Goal: Connect with others: Connect with others

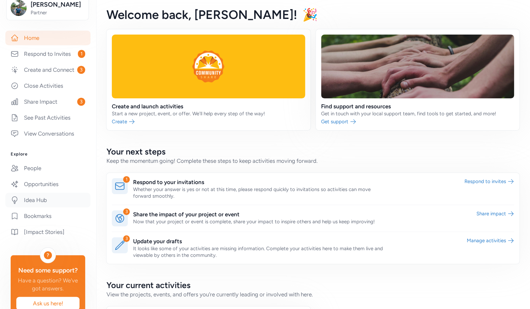
scroll to position [111, 0]
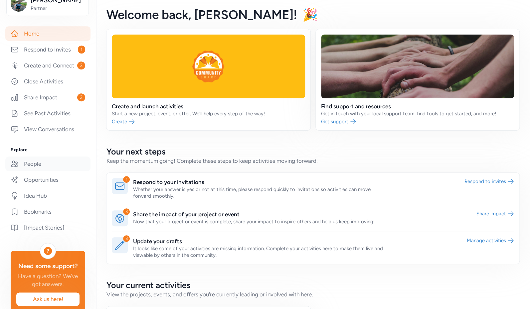
click at [43, 171] on link "People" at bounding box center [47, 164] width 85 height 15
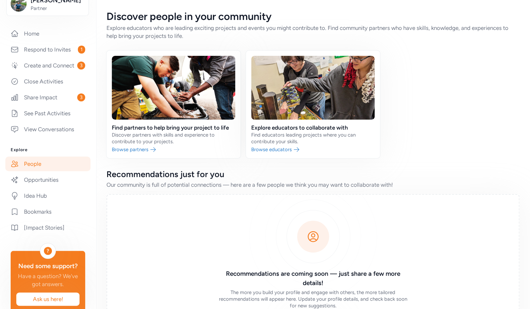
click at [134, 148] on link at bounding box center [173, 105] width 134 height 108
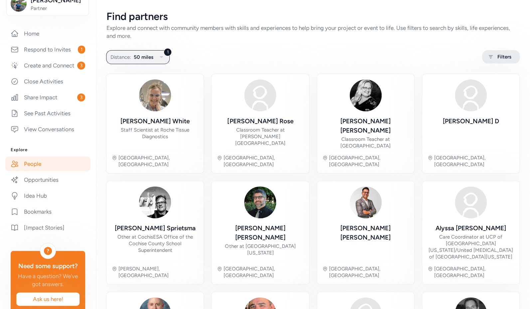
click at [488, 55] on icon at bounding box center [490, 56] width 4 height 3
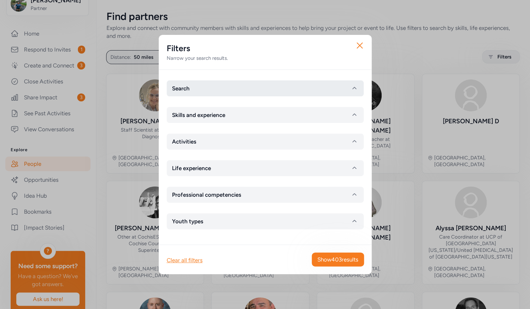
click at [246, 88] on button "Search" at bounding box center [265, 88] width 197 height 16
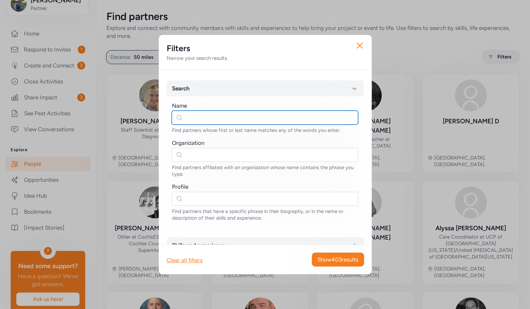
click at [232, 117] on input "text" at bounding box center [265, 118] width 186 height 14
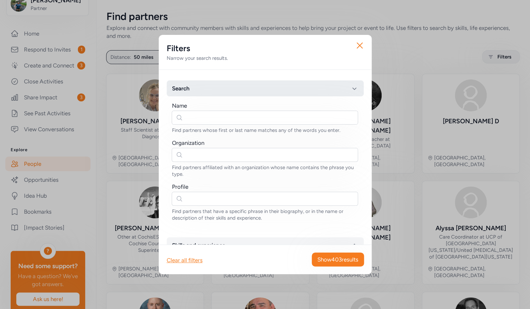
click at [222, 91] on button "Search" at bounding box center [265, 88] width 197 height 16
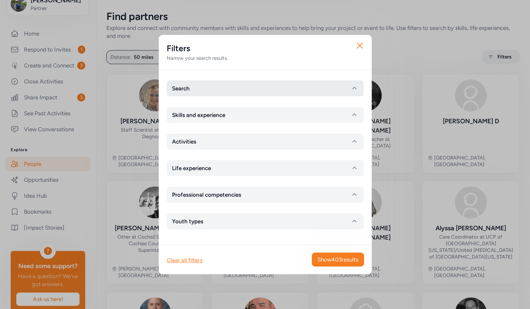
click at [228, 86] on button "Search" at bounding box center [265, 88] width 197 height 16
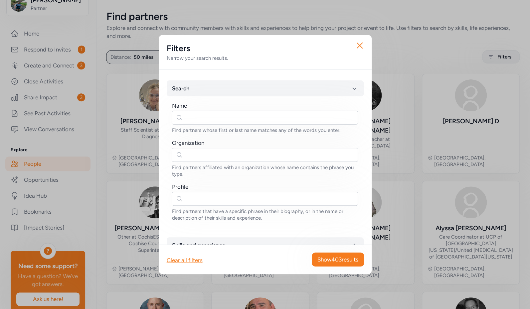
scroll to position [18, 0]
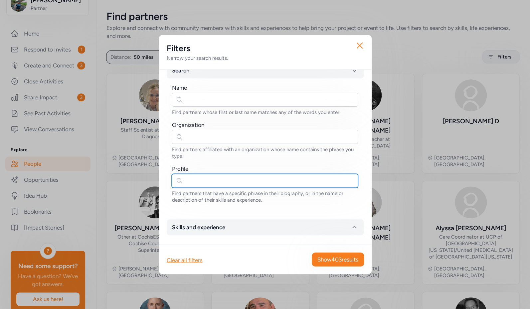
click at [199, 182] on input "text" at bounding box center [265, 181] width 186 height 14
type input "mining"
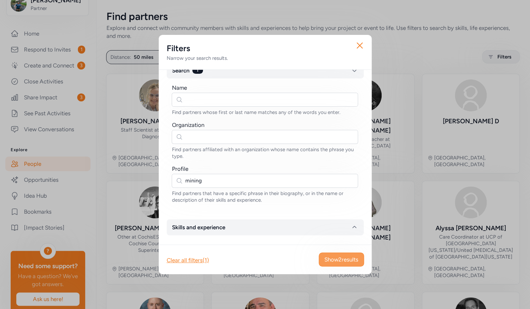
click at [327, 259] on span "Show 2 results" at bounding box center [341, 260] width 34 height 8
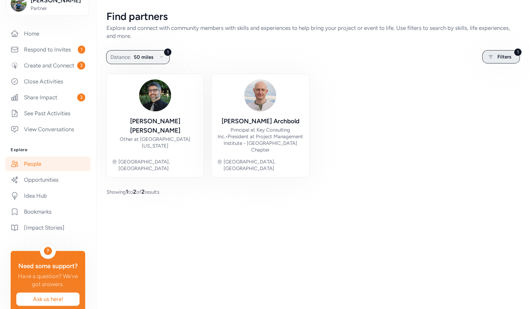
click at [510, 56] on span "Filters" at bounding box center [504, 57] width 14 height 8
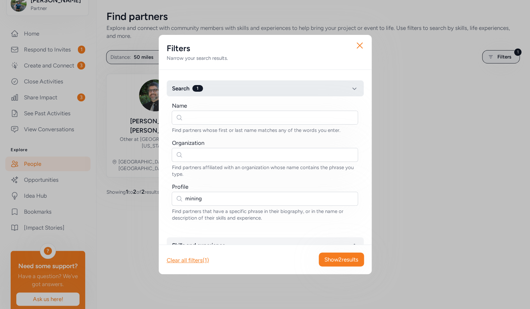
click at [350, 88] on icon "button" at bounding box center [354, 88] width 8 height 8
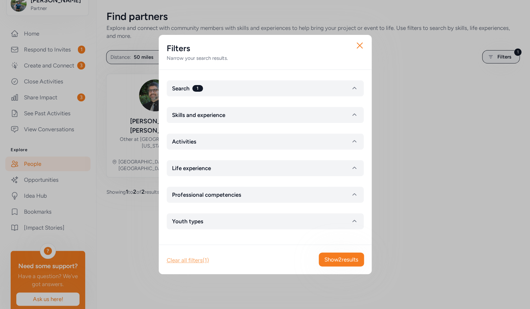
click at [190, 263] on div "Clear all filters (1)" at bounding box center [188, 260] width 42 height 8
click at [361, 44] on icon "button" at bounding box center [359, 45] width 5 height 5
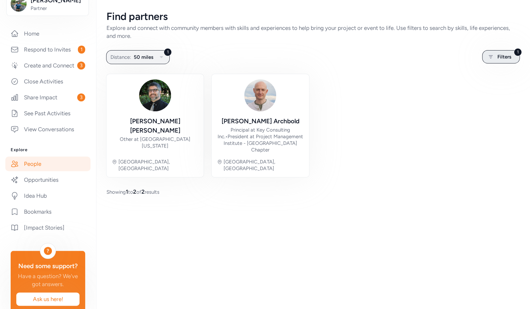
click at [489, 54] on icon at bounding box center [490, 57] width 8 height 8
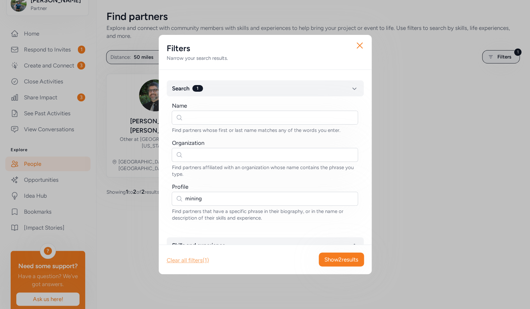
click at [202, 261] on div "Clear all filters (1)" at bounding box center [188, 260] width 42 height 8
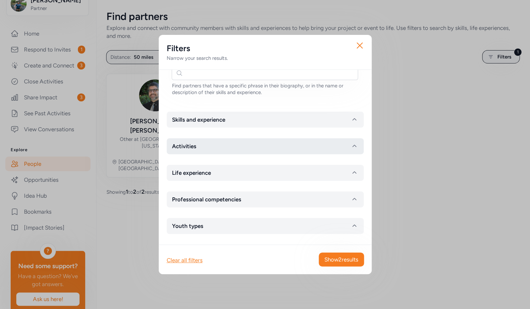
scroll to position [113, 0]
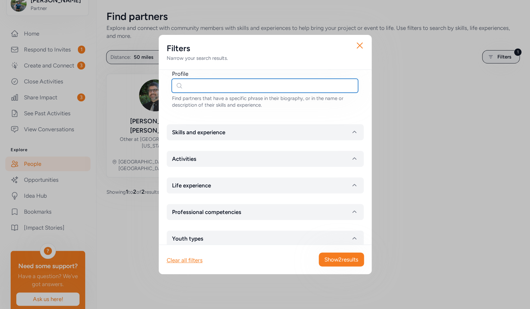
click at [196, 88] on input "text" at bounding box center [265, 86] width 186 height 14
type input "mine"
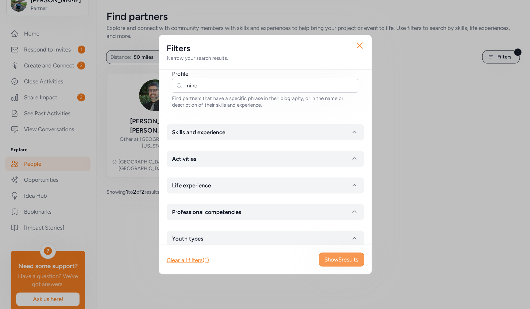
click at [339, 261] on span "Show 5 results" at bounding box center [341, 260] width 34 height 8
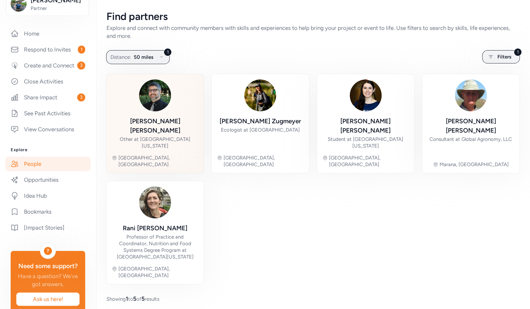
click at [184, 126] on div "[PERSON_NAME] Other at [GEOGRAPHIC_DATA][US_STATE]" at bounding box center [155, 133] width 86 height 33
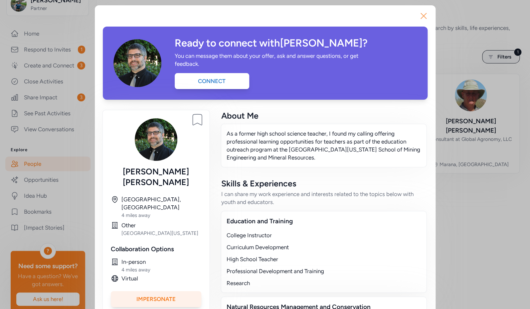
click at [421, 15] on icon "button" at bounding box center [423, 16] width 11 height 11
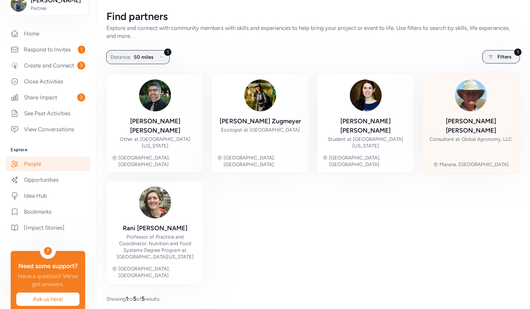
click at [454, 118] on div "[PERSON_NAME]" at bounding box center [470, 126] width 86 height 19
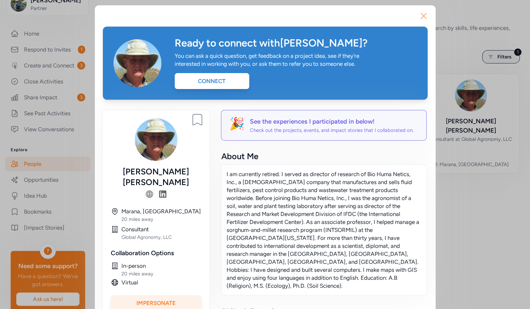
drag, startPoint x: 421, startPoint y: 15, endPoint x: 418, endPoint y: 20, distance: 6.3
click at [421, 15] on icon "button" at bounding box center [423, 16] width 11 height 11
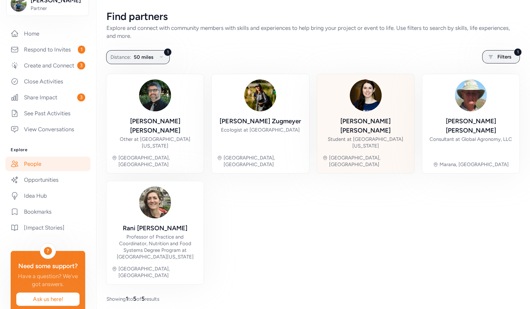
click at [352, 136] on div "Student at [GEOGRAPHIC_DATA][US_STATE]" at bounding box center [365, 142] width 86 height 13
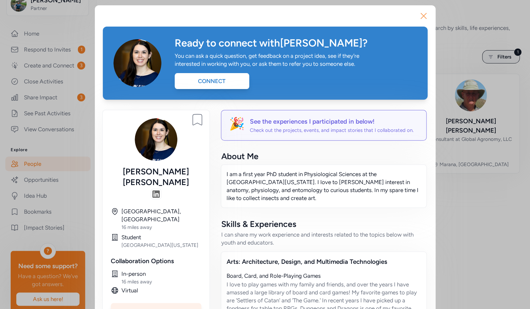
click at [422, 16] on icon "button" at bounding box center [423, 16] width 11 height 11
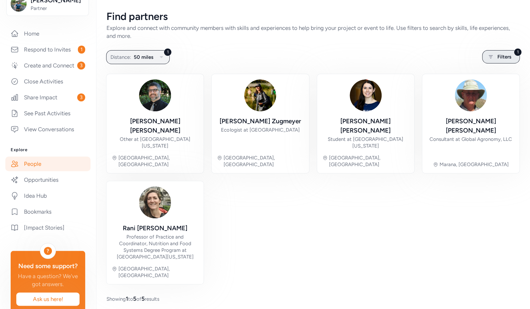
click at [502, 60] on span "Filters" at bounding box center [504, 57] width 14 height 8
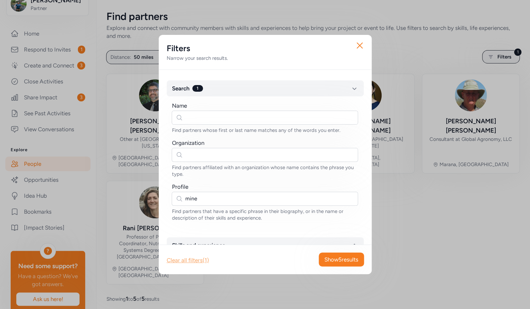
click at [186, 260] on div "Clear all filters (1)" at bounding box center [188, 260] width 42 height 8
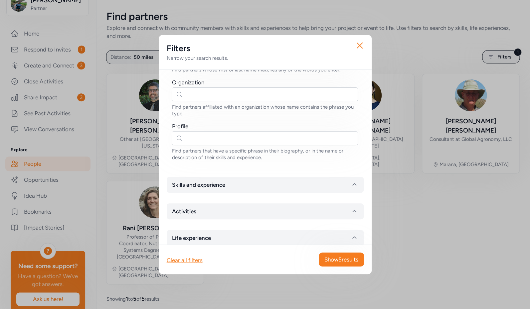
scroll to position [56, 0]
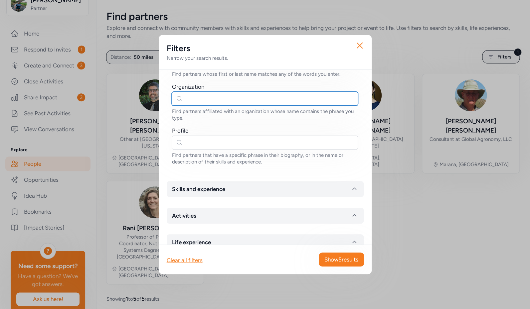
click at [198, 99] on input "text" at bounding box center [265, 99] width 186 height 14
type input "freeport"
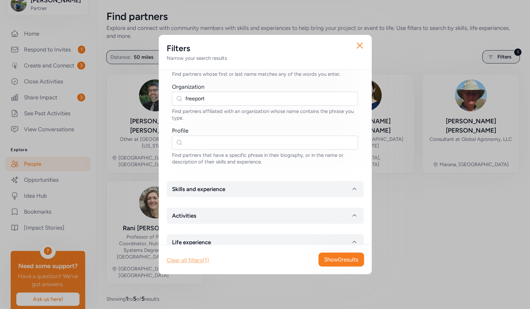
drag, startPoint x: 201, startPoint y: 260, endPoint x: 198, endPoint y: 262, distance: 3.5
click at [198, 263] on div "Clear all filters (1)" at bounding box center [188, 260] width 42 height 8
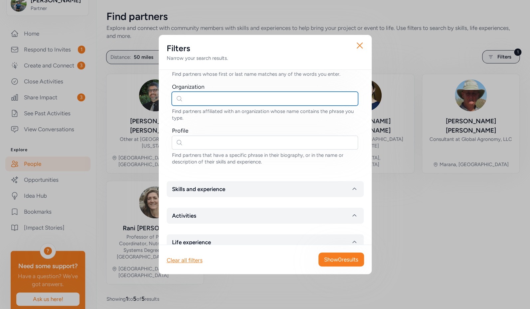
click at [202, 100] on input "text" at bounding box center [265, 99] width 186 height 14
type input "freeport"
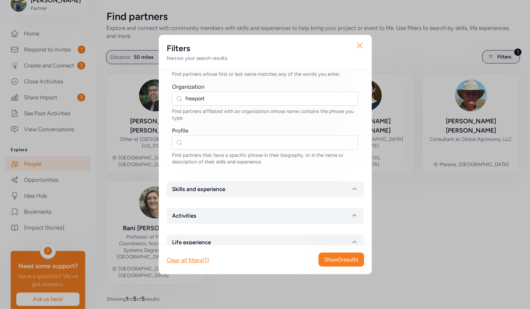
click at [358, 45] on icon "button" at bounding box center [359, 45] width 11 height 11
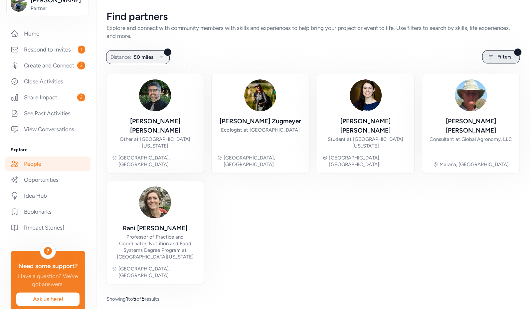
click at [497, 56] on span "Filters" at bounding box center [504, 57] width 14 height 8
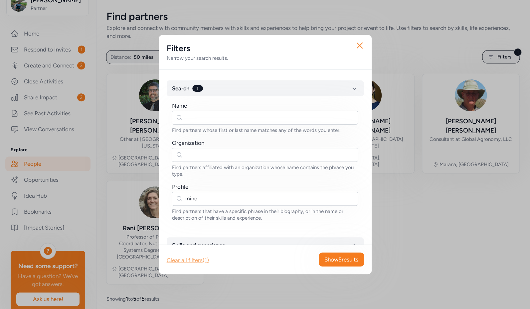
click at [195, 262] on div "Clear all filters (1)" at bounding box center [188, 260] width 42 height 8
click at [358, 44] on icon "button" at bounding box center [359, 45] width 5 height 5
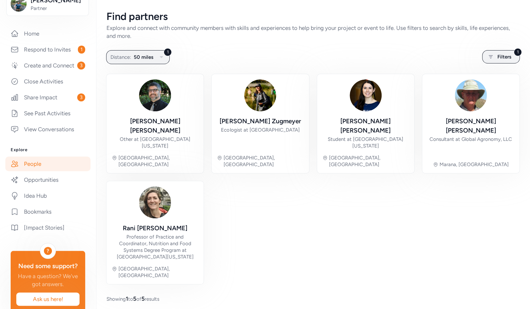
click at [40, 171] on link "People" at bounding box center [47, 164] width 85 height 15
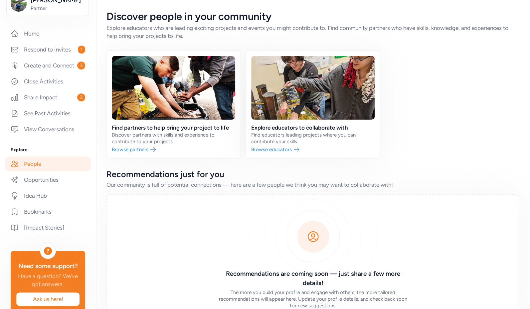
click at [38, 171] on link "People" at bounding box center [47, 164] width 85 height 15
click at [151, 147] on link at bounding box center [173, 105] width 134 height 108
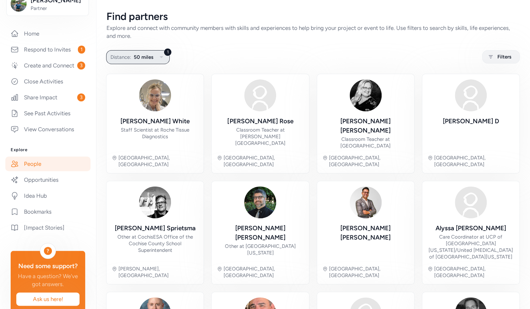
click at [148, 60] on span "50 miles" at bounding box center [144, 57] width 20 height 8
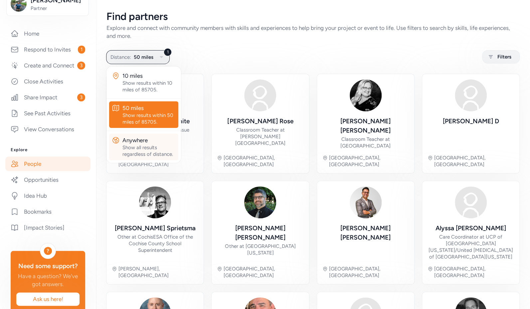
click at [136, 141] on div "Anywhere" at bounding box center [148, 140] width 53 height 8
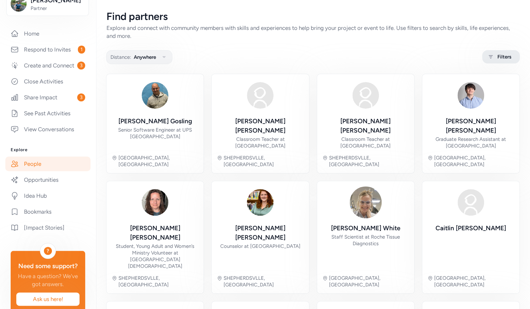
click at [487, 63] on div "Filters" at bounding box center [501, 56] width 38 height 13
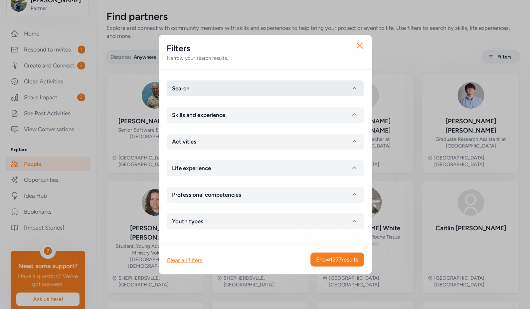
click at [259, 91] on button "Search" at bounding box center [265, 88] width 197 height 16
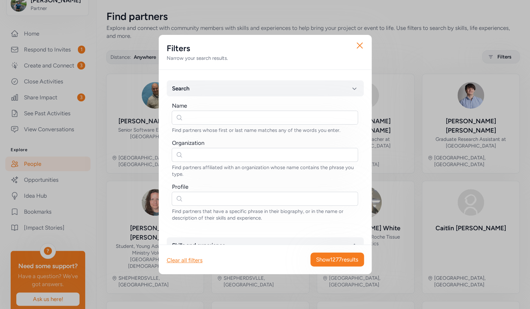
scroll to position [81, 0]
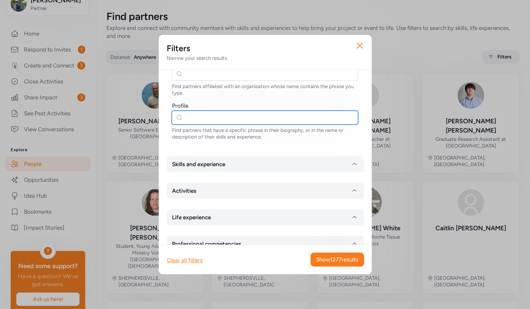
click at [206, 117] on input "text" at bounding box center [265, 118] width 186 height 14
type input "mining"
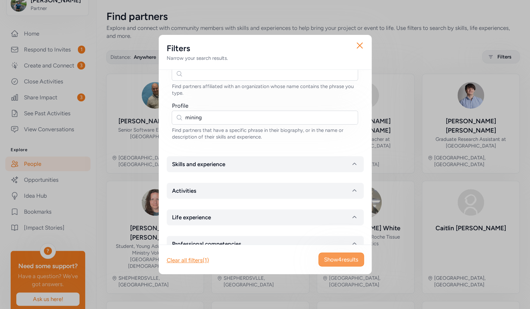
click at [324, 260] on span "Show 4 results" at bounding box center [341, 260] width 34 height 8
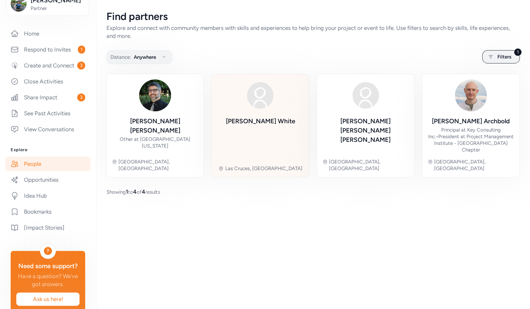
click at [276, 128] on div "[PERSON_NAME]" at bounding box center [259, 138] width 69 height 43
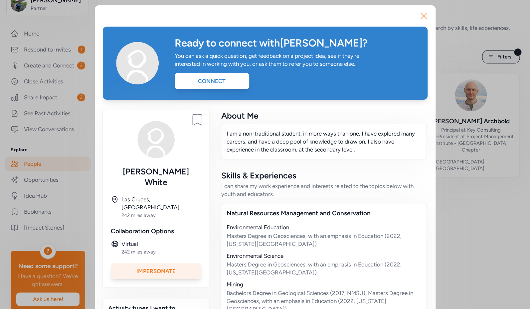
click at [421, 17] on icon "button" at bounding box center [423, 15] width 5 height 5
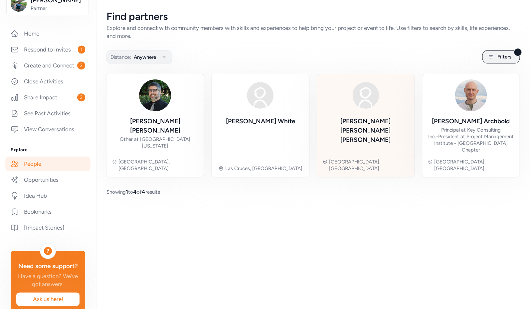
click at [373, 106] on img at bounding box center [365, 95] width 32 height 32
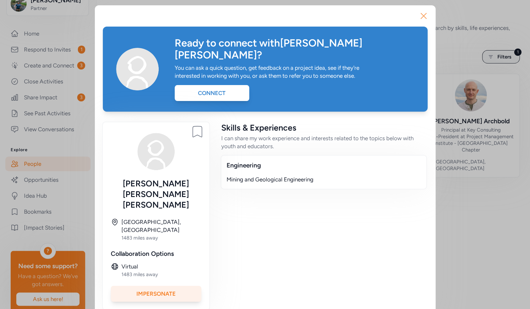
click at [424, 16] on icon "button" at bounding box center [423, 15] width 5 height 5
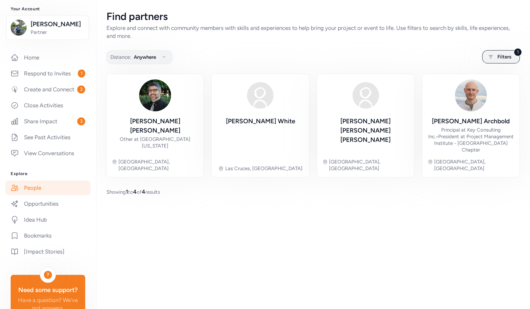
scroll to position [61, 0]
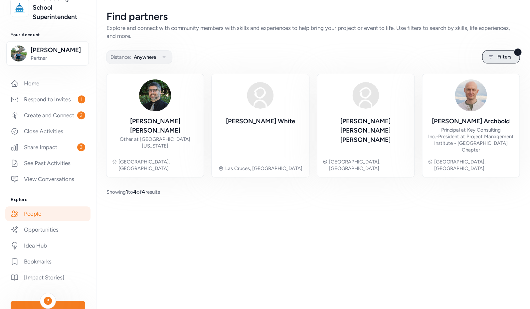
click at [494, 56] on div "1 Filters" at bounding box center [501, 56] width 38 height 13
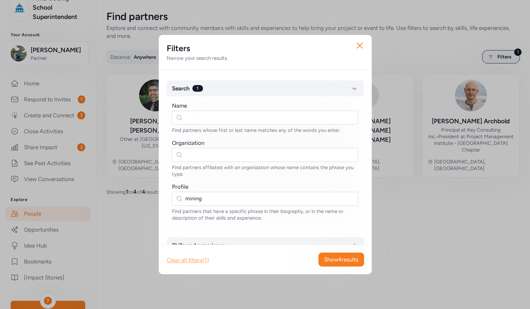
click at [184, 261] on div "Clear all filters (1)" at bounding box center [188, 260] width 42 height 8
click at [350, 87] on icon "button" at bounding box center [354, 88] width 8 height 8
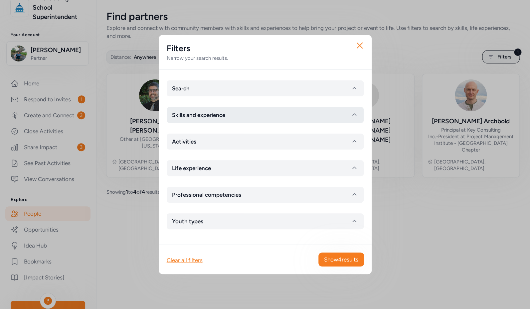
click at [354, 114] on icon "button" at bounding box center [354, 115] width 4 height 2
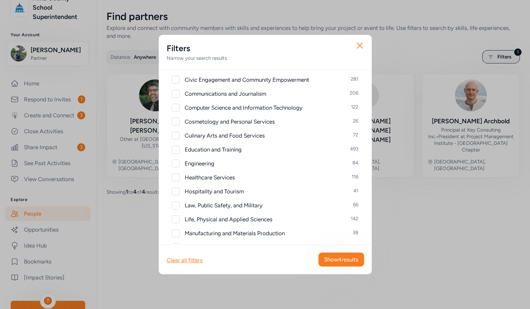
scroll to position [215, 0]
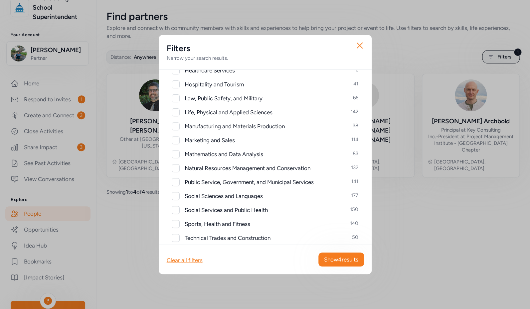
click at [175, 168] on div at bounding box center [176, 168] width 8 height 8
checkbox input "true"
click at [334, 258] on span "Show 132 results" at bounding box center [338, 260] width 39 height 8
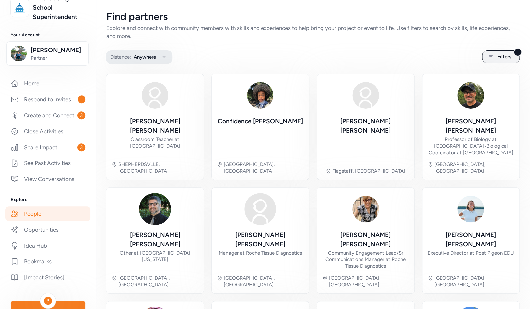
click at [161, 55] on button "Distance: Anywhere" at bounding box center [139, 57] width 66 height 14
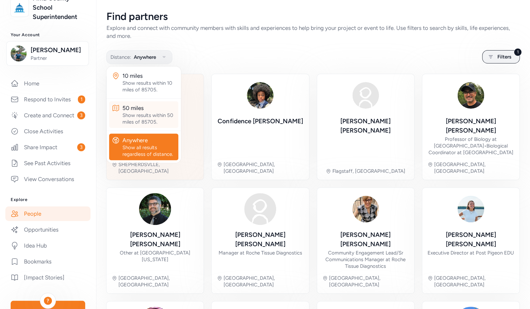
drag, startPoint x: 139, startPoint y: 112, endPoint x: 148, endPoint y: 110, distance: 8.9
click at [139, 111] on div "50 miles" at bounding box center [148, 108] width 53 height 8
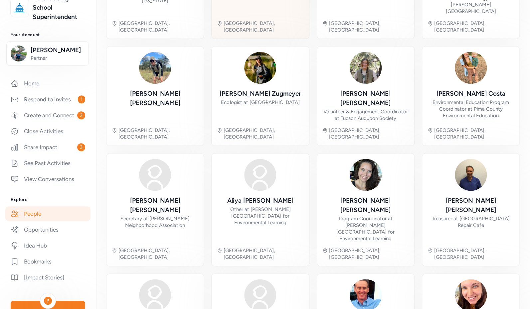
scroll to position [175, 0]
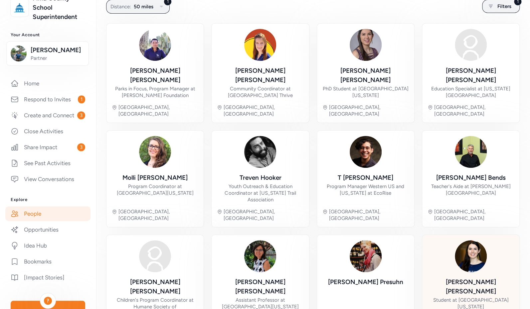
scroll to position [165, 0]
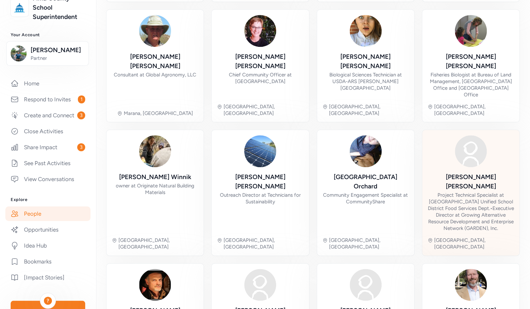
scroll to position [208, 0]
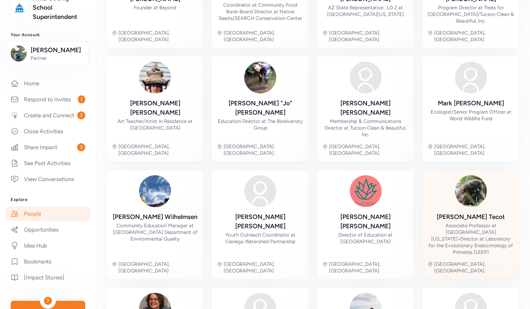
scroll to position [195, 0]
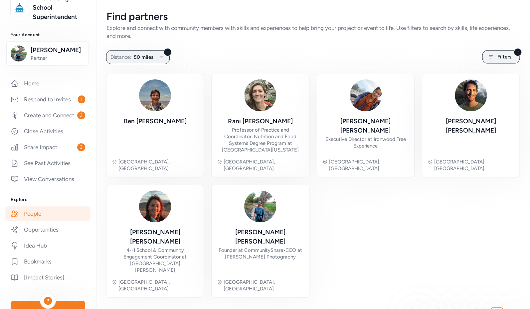
click at [479, 309] on span "4" at bounding box center [481, 314] width 4 height 8
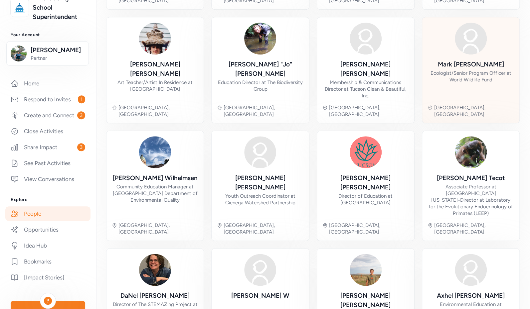
scroll to position [195, 0]
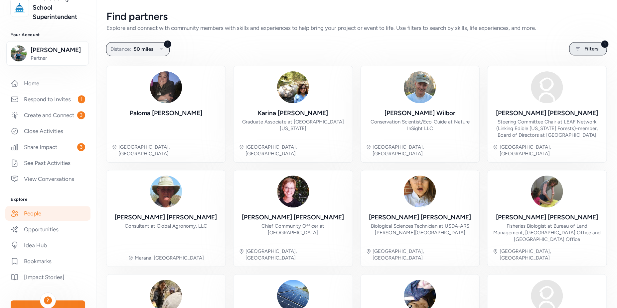
click at [529, 47] on span "Filters" at bounding box center [591, 49] width 14 height 8
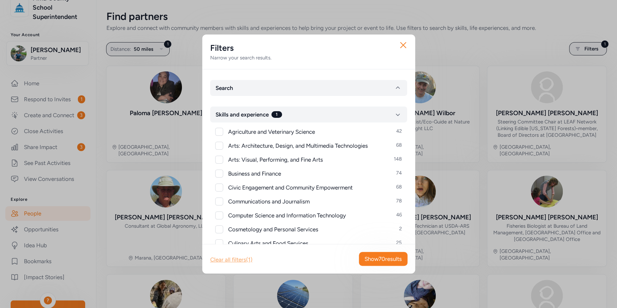
click at [237, 259] on div "Clear all filters (1)" at bounding box center [231, 260] width 42 height 8
checkbox input "false"
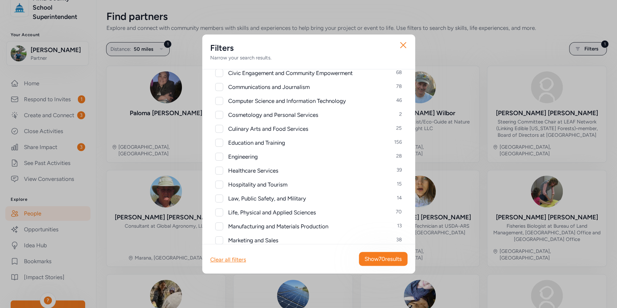
scroll to position [195, 0]
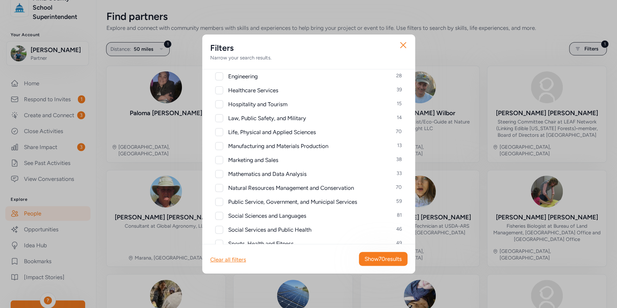
click at [218, 146] on div at bounding box center [219, 146] width 8 height 8
click at [218, 146] on icon at bounding box center [219, 146] width 5 height 4
click at [219, 148] on div at bounding box center [219, 146] width 8 height 8
click at [219, 145] on icon at bounding box center [219, 146] width 5 height 4
checkbox input "false"
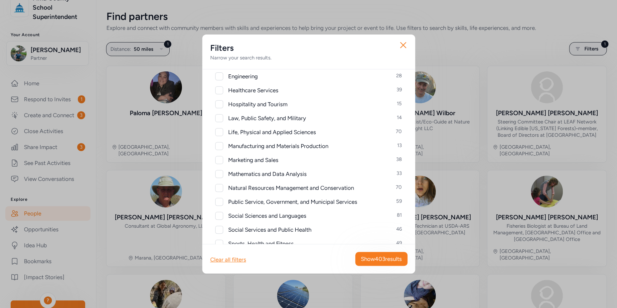
click at [220, 186] on div at bounding box center [219, 188] width 8 height 8
checkbox input "true"
click at [364, 262] on span "Show 70 results" at bounding box center [382, 259] width 37 height 8
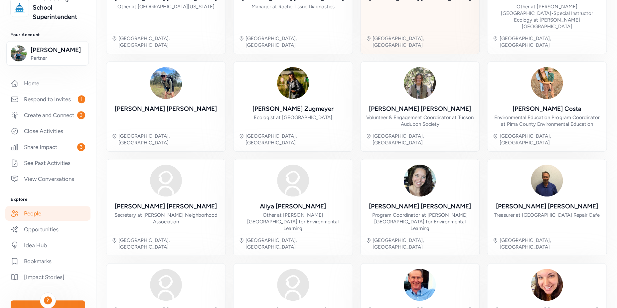
scroll to position [155, 0]
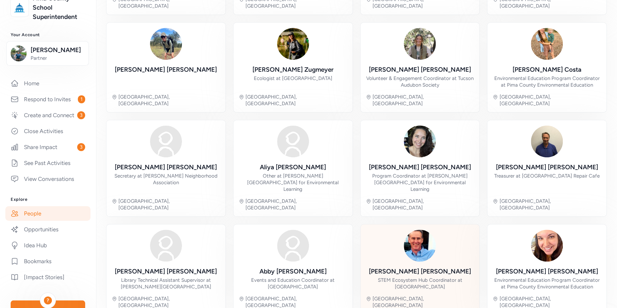
click at [418, 267] on div "[PERSON_NAME]" at bounding box center [420, 271] width 102 height 9
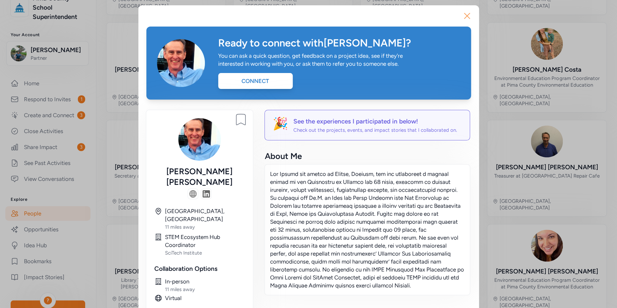
click at [464, 14] on icon "button" at bounding box center [466, 16] width 11 height 11
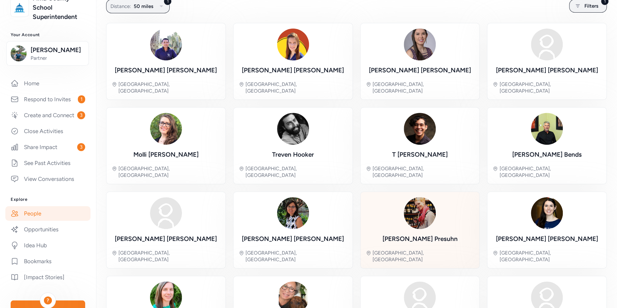
scroll to position [43, 0]
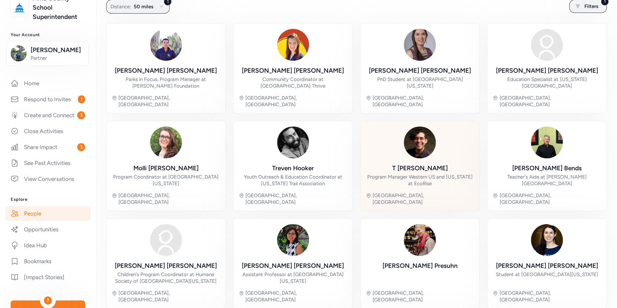
click at [422, 174] on div "Program Manager Western US and [US_STATE] at EcoRise" at bounding box center [420, 180] width 108 height 13
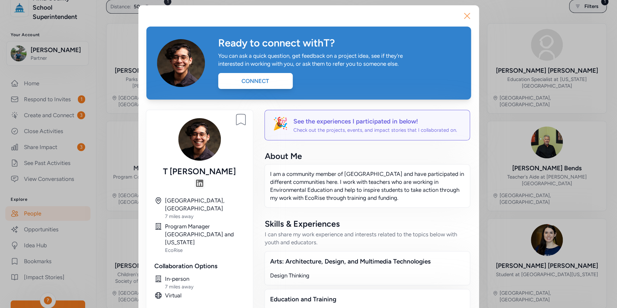
click at [466, 16] on icon "button" at bounding box center [466, 16] width 11 height 11
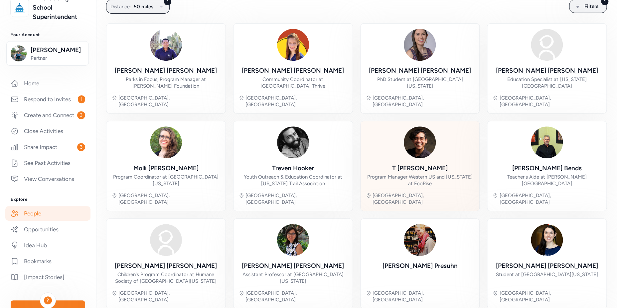
scroll to position [155, 0]
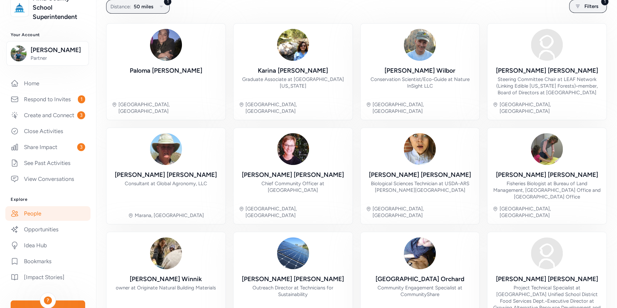
scroll to position [181, 0]
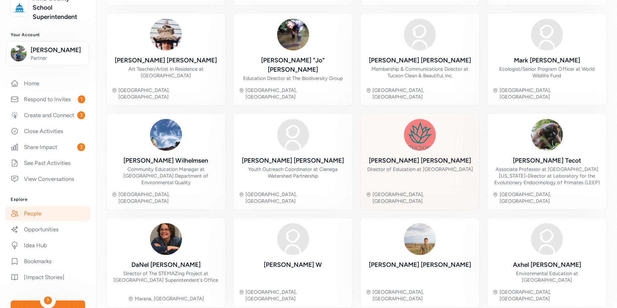
scroll to position [161, 0]
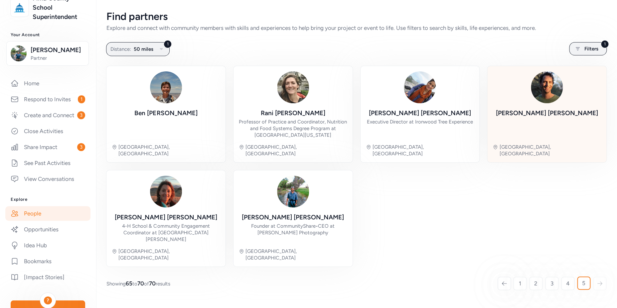
click at [529, 107] on div "[PERSON_NAME] Tucson, [GEOGRAPHIC_DATA]" at bounding box center [546, 114] width 108 height 86
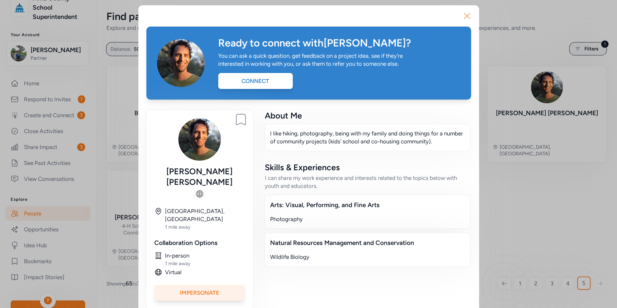
click at [463, 14] on icon "button" at bounding box center [466, 16] width 11 height 11
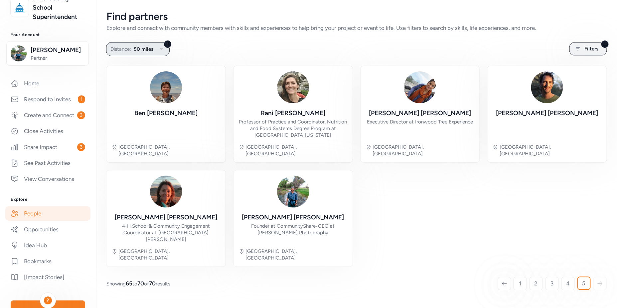
click at [162, 47] on icon "button" at bounding box center [161, 49] width 8 height 8
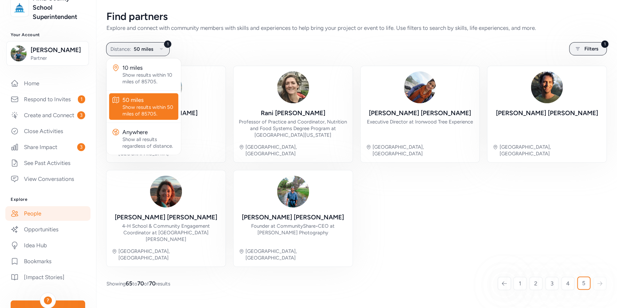
click at [140, 108] on div "Show results within 50 miles of 85705." at bounding box center [148, 110] width 53 height 13
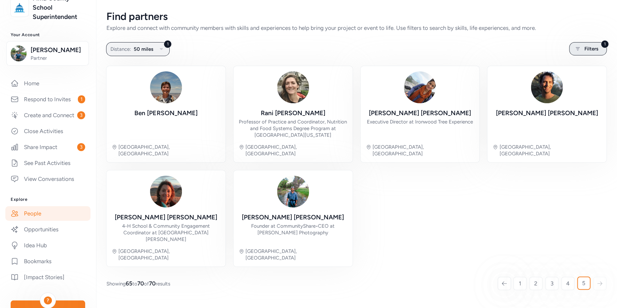
click at [529, 48] on span "Filters" at bounding box center [591, 49] width 14 height 8
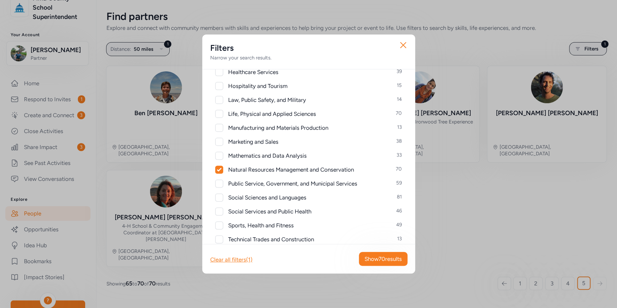
scroll to position [282, 0]
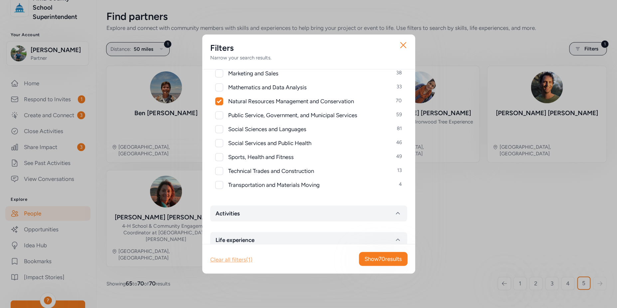
click at [235, 260] on div "Clear all filters (1)" at bounding box center [231, 260] width 42 height 8
checkbox input "false"
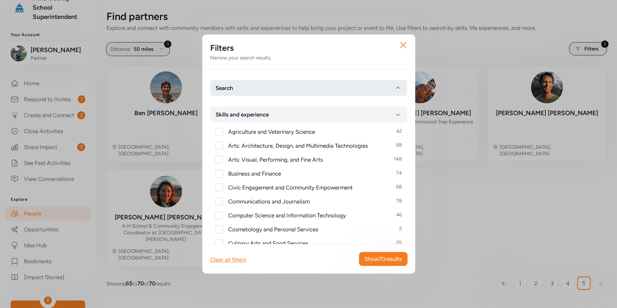
click at [233, 86] on span "Search" at bounding box center [224, 88] width 18 height 8
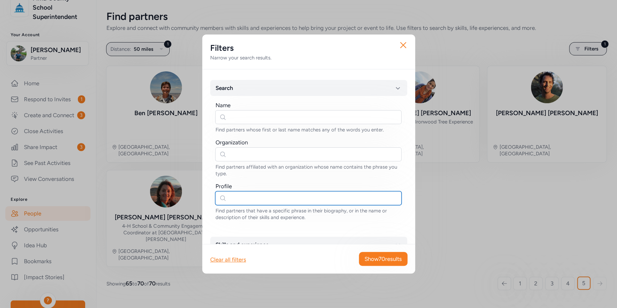
click at [241, 200] on input "text" at bounding box center [308, 198] width 186 height 14
type input "mining"
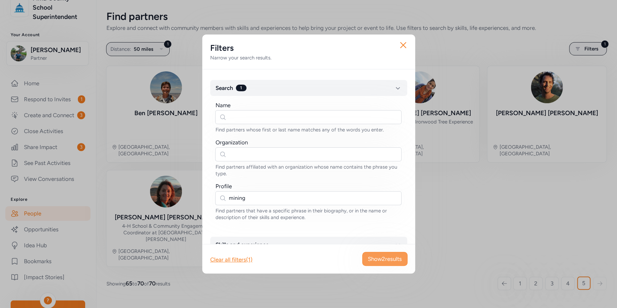
click at [384, 262] on span "Show 2 results" at bounding box center [385, 259] width 34 height 8
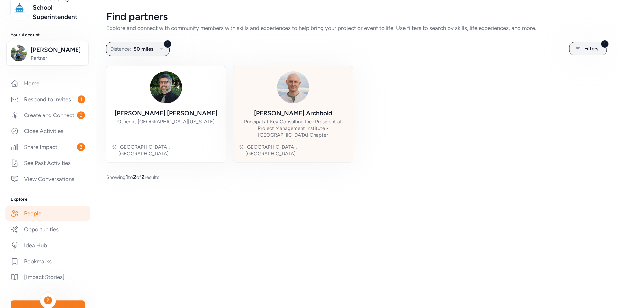
click at [288, 116] on div "[PERSON_NAME]" at bounding box center [293, 113] width 78 height 9
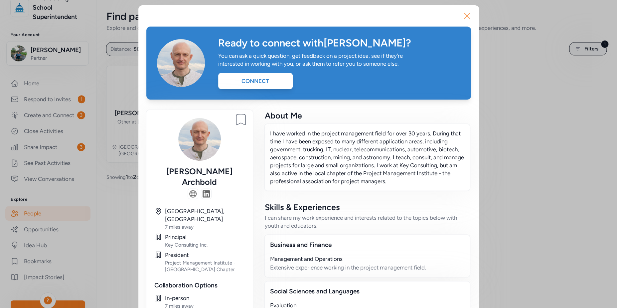
click at [464, 14] on icon "button" at bounding box center [466, 15] width 5 height 5
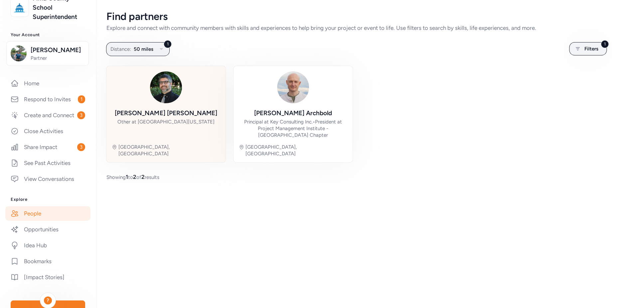
click at [183, 93] on div "[PERSON_NAME] Other at [GEOGRAPHIC_DATA][US_STATE], [GEOGRAPHIC_DATA]" at bounding box center [166, 114] width 108 height 86
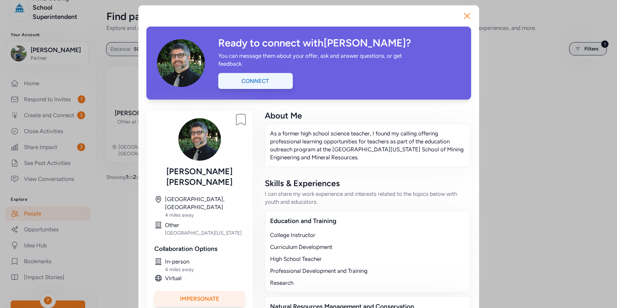
click at [263, 80] on div "Connect" at bounding box center [255, 81] width 74 height 16
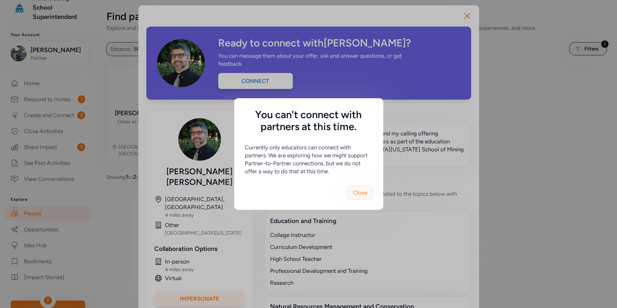
click at [358, 192] on span "Close" at bounding box center [360, 193] width 14 height 8
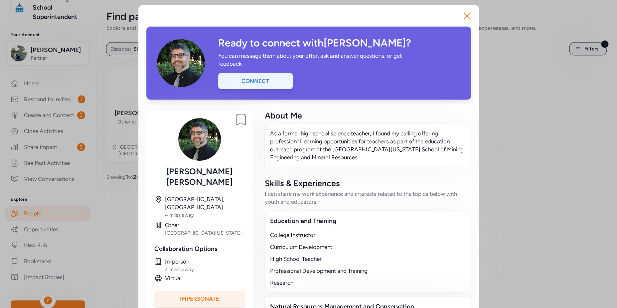
click at [269, 82] on div "Connect" at bounding box center [255, 81] width 74 height 16
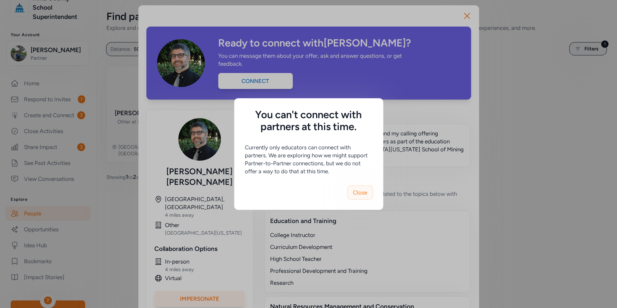
click at [365, 195] on span "Close" at bounding box center [360, 193] width 14 height 8
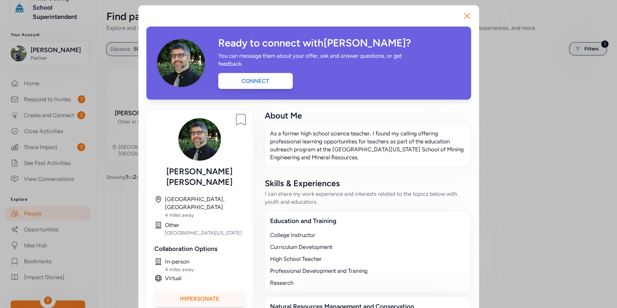
click at [212, 291] on div "Impersonate" at bounding box center [199, 299] width 90 height 16
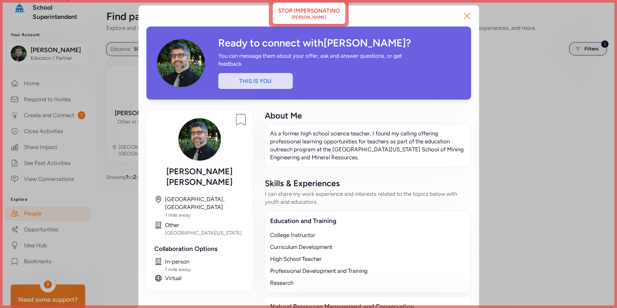
click at [315, 11] on div "Ready to connect with [PERSON_NAME] ? You can message them about your offer, as…" at bounding box center [308, 212] width 340 height 415
click at [462, 15] on icon "button" at bounding box center [466, 16] width 11 height 11
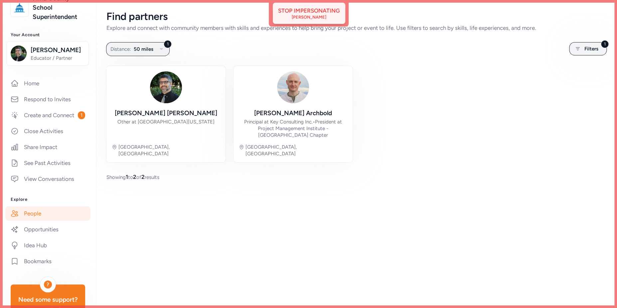
click at [316, 16] on div "[PERSON_NAME]" at bounding box center [309, 17] width 35 height 5
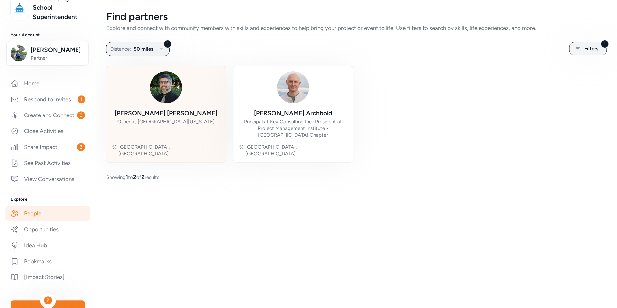
click at [160, 101] on img at bounding box center [166, 87] width 32 height 32
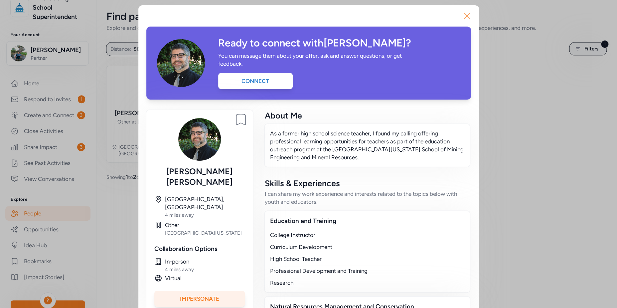
click at [461, 15] on icon "button" at bounding box center [466, 16] width 11 height 11
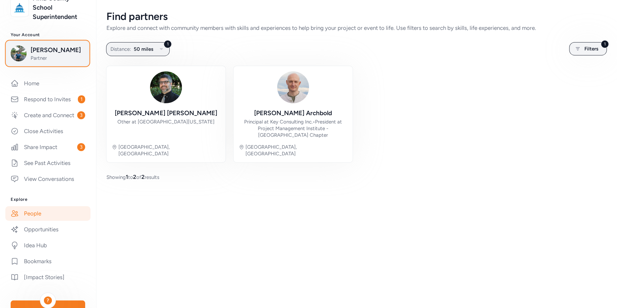
click at [67, 53] on span "[PERSON_NAME]" at bounding box center [58, 50] width 54 height 9
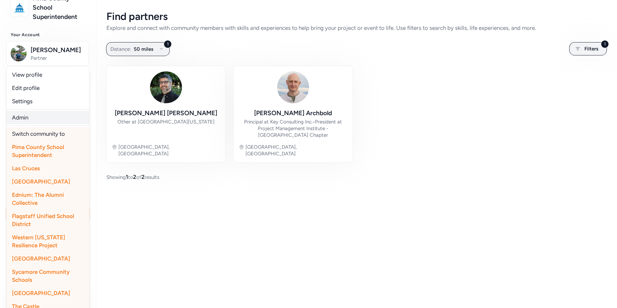
click at [34, 122] on link "Admin" at bounding box center [48, 117] width 82 height 13
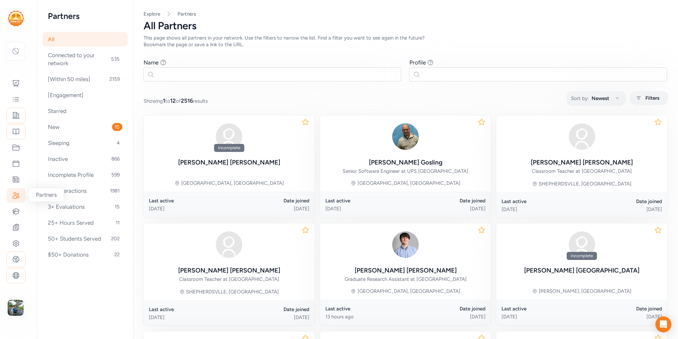
click at [16, 195] on icon at bounding box center [16, 195] width 7 height 6
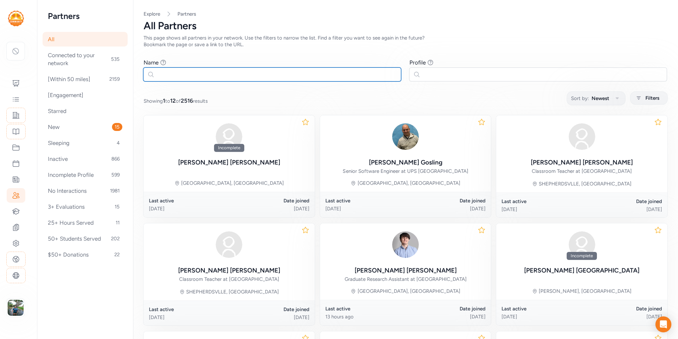
click at [172, 75] on input "text" at bounding box center [272, 74] width 258 height 14
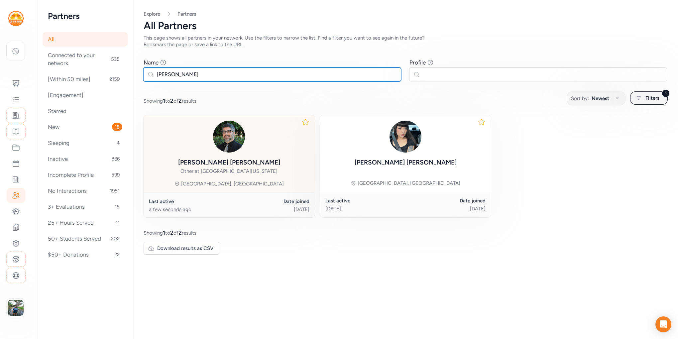
type input "moreno"
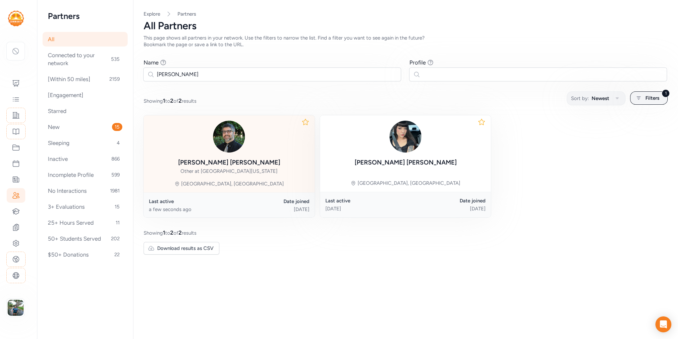
click at [223, 161] on div "Dan Moreno" at bounding box center [229, 162] width 102 height 9
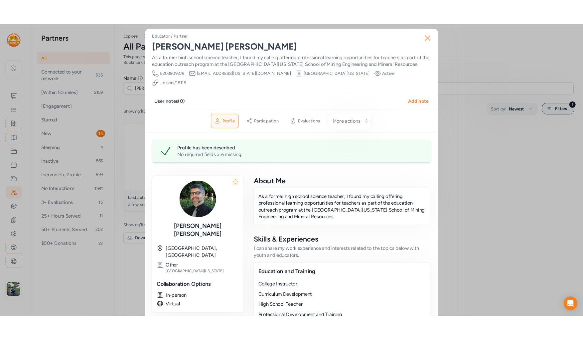
scroll to position [88, 0]
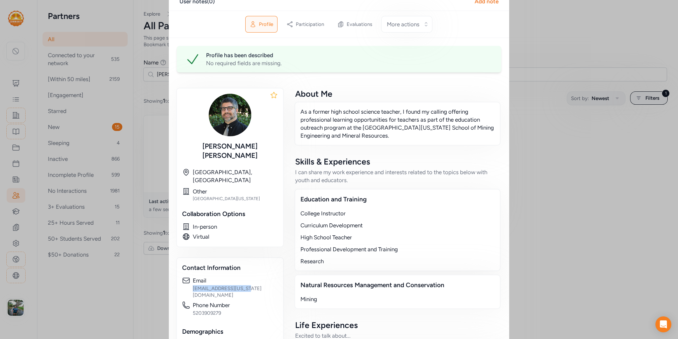
drag, startPoint x: 246, startPoint y: 260, endPoint x: 189, endPoint y: 259, distance: 57.5
click at [189, 277] on div "Email dmoreno13@arizona.edu" at bounding box center [230, 288] width 96 height 22
copy div "dmoreno13@arizona.edu"
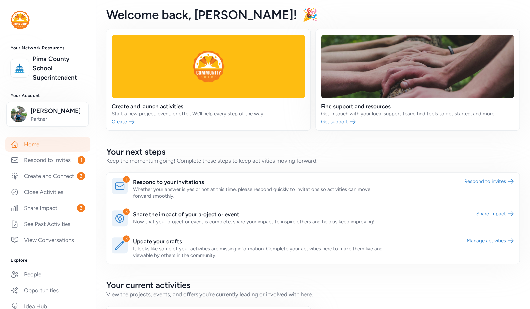
scroll to position [117, 0]
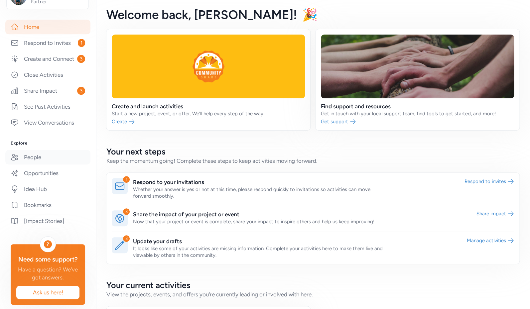
click at [43, 163] on link "People" at bounding box center [47, 157] width 85 height 15
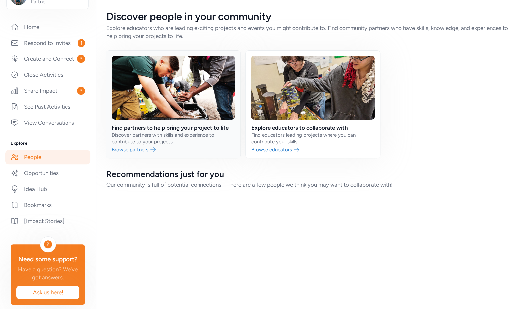
click at [148, 143] on link at bounding box center [173, 105] width 134 height 108
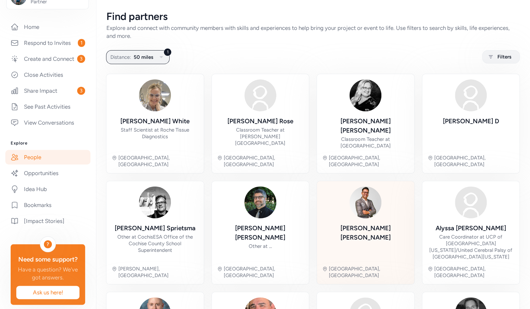
click at [365, 203] on div "Andres Ruiz Tucson, AZ" at bounding box center [365, 232] width 87 height 92
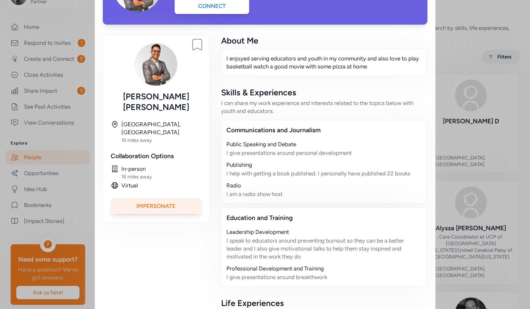
scroll to position [102, 0]
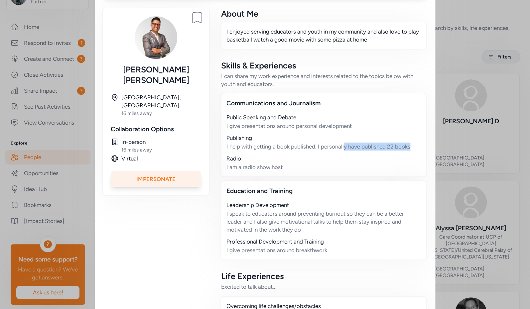
drag, startPoint x: 411, startPoint y: 148, endPoint x: 343, endPoint y: 146, distance: 67.5
click at [343, 146] on div "I help with getting a book published. I personally have published 22 books" at bounding box center [323, 147] width 194 height 8
drag, startPoint x: 289, startPoint y: 169, endPoint x: 245, endPoint y: 167, distance: 43.6
click at [245, 167] on div "I am a radio show host" at bounding box center [323, 167] width 194 height 8
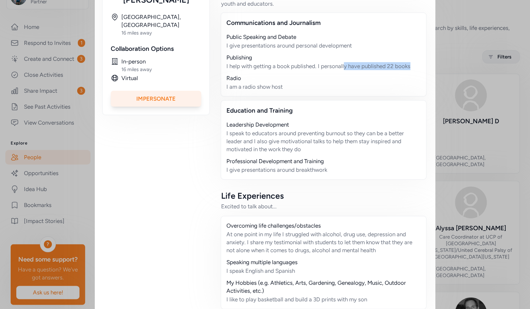
scroll to position [191, 0]
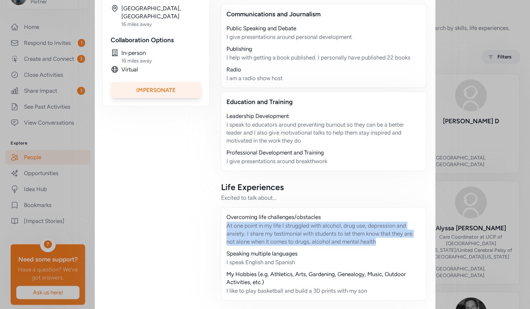
drag, startPoint x: 377, startPoint y: 244, endPoint x: 226, endPoint y: 225, distance: 152.8
click at [226, 225] on div "At one point in my life I struggled with alcohol, drug use, depression and anxi…" at bounding box center [323, 234] width 194 height 24
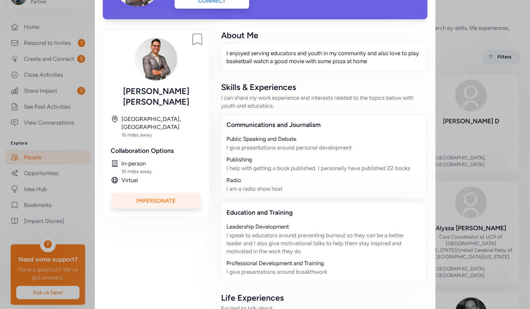
scroll to position [0, 0]
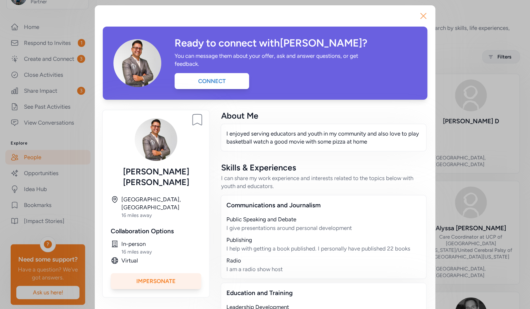
click at [421, 15] on icon "button" at bounding box center [423, 15] width 5 height 5
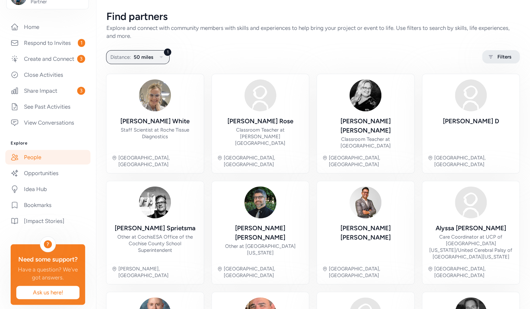
click at [486, 58] on icon at bounding box center [490, 57] width 8 height 8
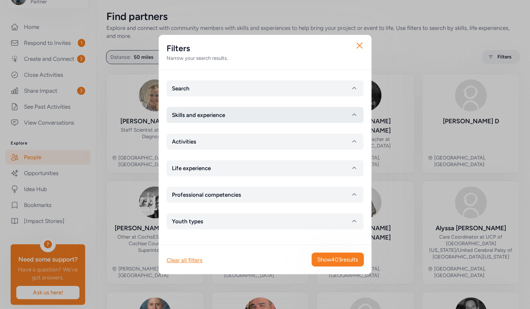
click at [227, 110] on button "Skills and experience" at bounding box center [265, 115] width 197 height 16
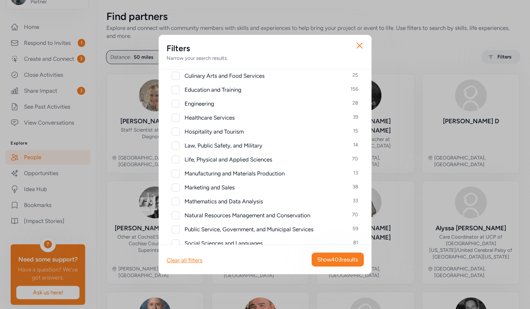
scroll to position [342, 0]
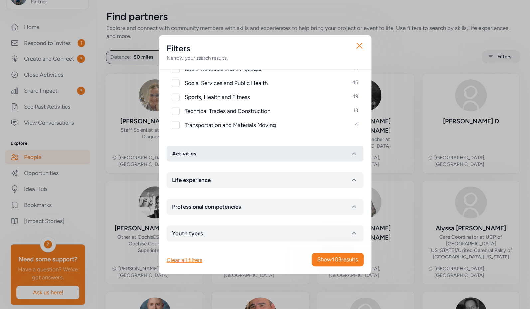
click at [225, 149] on button "Activities" at bounding box center [265, 154] width 197 height 16
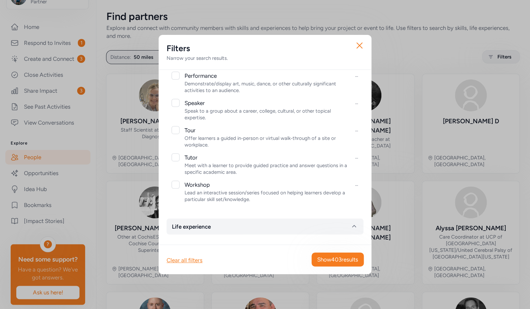
scroll to position [743, 0]
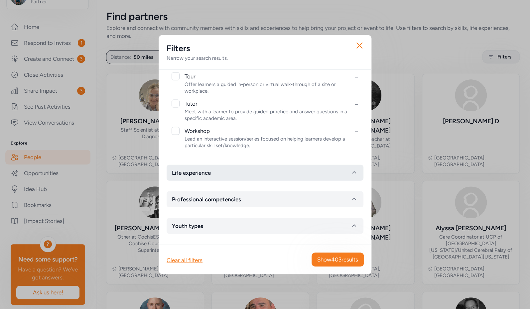
click at [255, 177] on button "Life experience" at bounding box center [265, 173] width 197 height 16
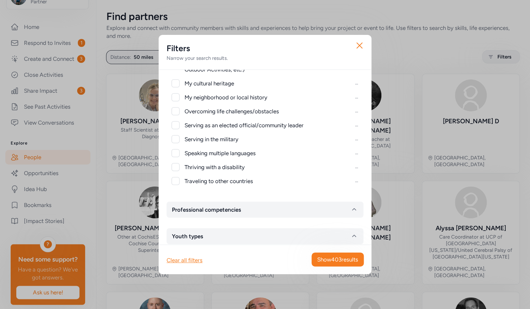
scroll to position [896, 0]
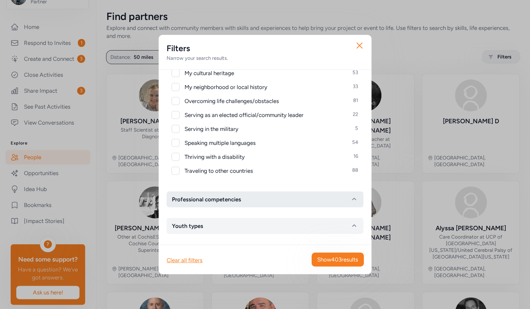
click at [266, 195] on button "Professional competencies" at bounding box center [265, 199] width 197 height 16
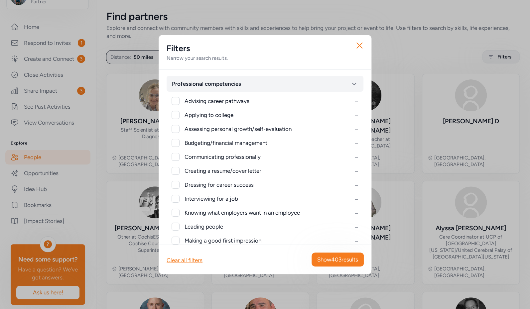
scroll to position [1094, 0]
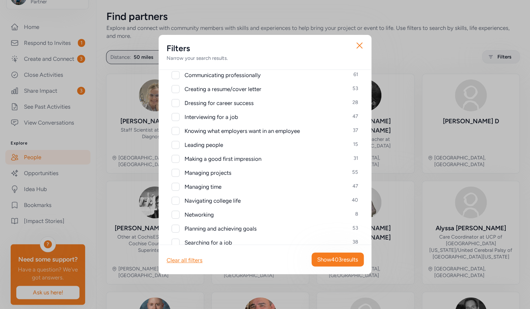
click at [176, 159] on div at bounding box center [176, 159] width 8 height 8
click at [176, 159] on icon at bounding box center [175, 158] width 4 height 3
checkbox input "false"
click at [358, 45] on icon "button" at bounding box center [359, 45] width 5 height 5
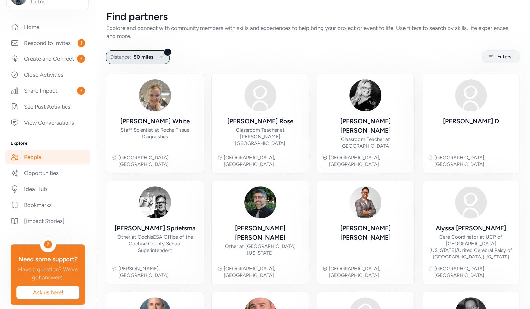
click at [152, 60] on span "50 miles" at bounding box center [144, 57] width 20 height 8
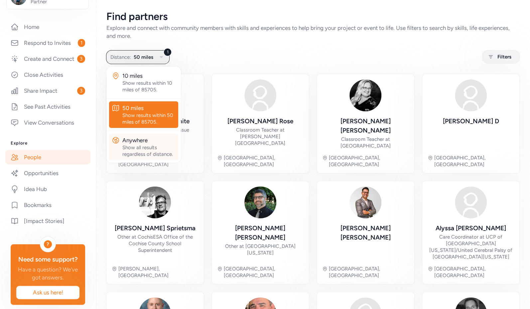
click at [143, 144] on div "Anywhere" at bounding box center [148, 140] width 53 height 8
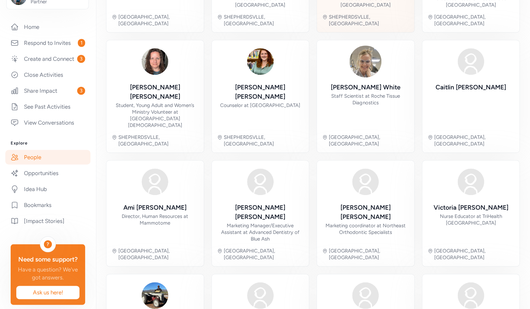
scroll to position [176, 0]
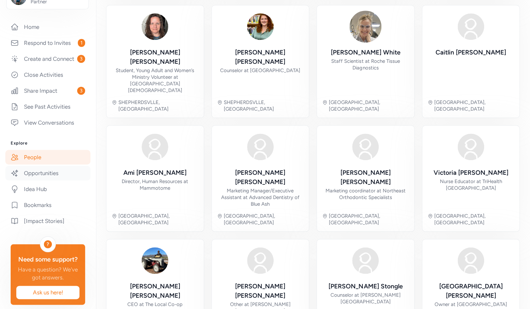
click at [39, 181] on link "Opportunities" at bounding box center [47, 173] width 85 height 15
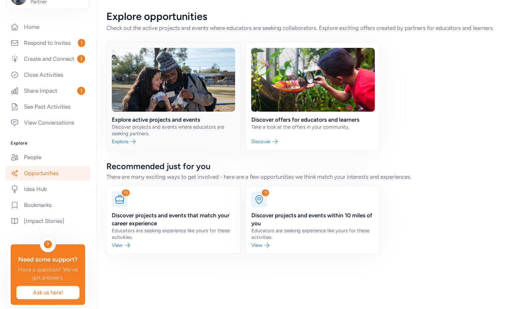
click at [149, 118] on link at bounding box center [173, 97] width 134 height 108
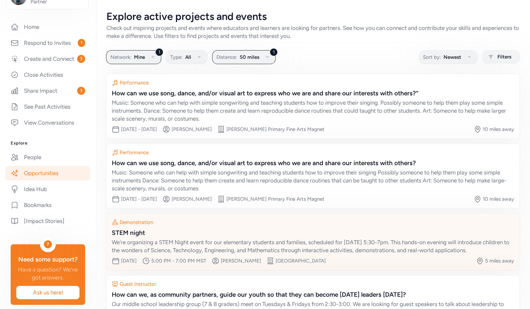
scroll to position [65, 0]
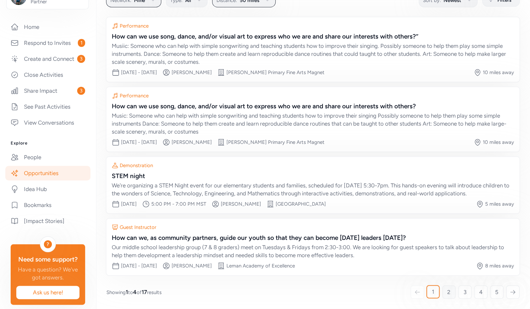
click at [447, 290] on span "2" at bounding box center [448, 292] width 3 height 8
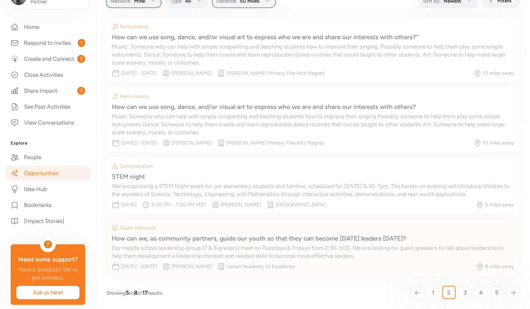
scroll to position [49, 0]
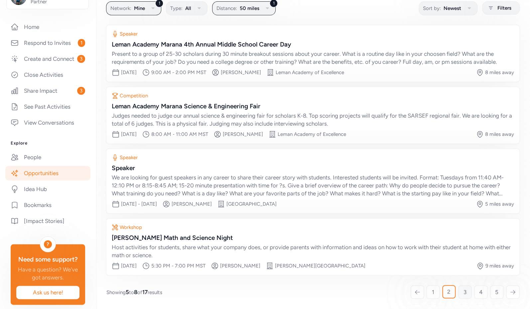
click at [463, 293] on span "3" at bounding box center [464, 292] width 3 height 8
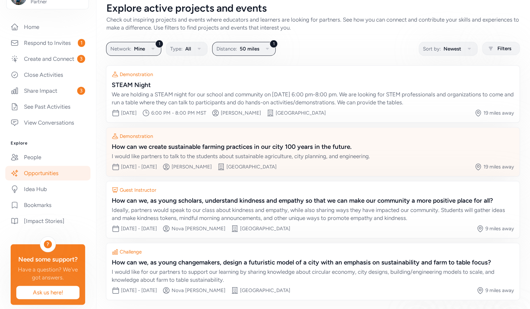
scroll to position [17, 0]
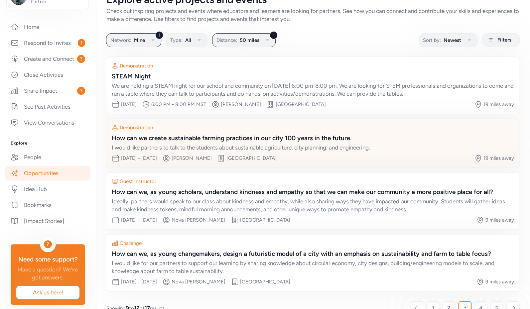
click at [245, 141] on div "How can we create sustainable farming practices in our city 100 years in the fu…" at bounding box center [313, 138] width 402 height 9
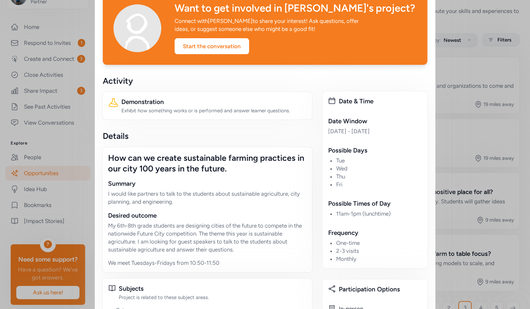
scroll to position [10, 0]
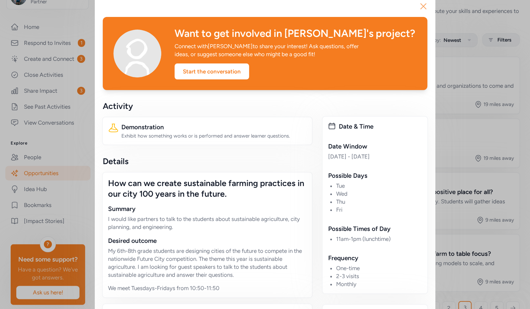
click at [420, 7] on icon "button" at bounding box center [423, 6] width 11 height 11
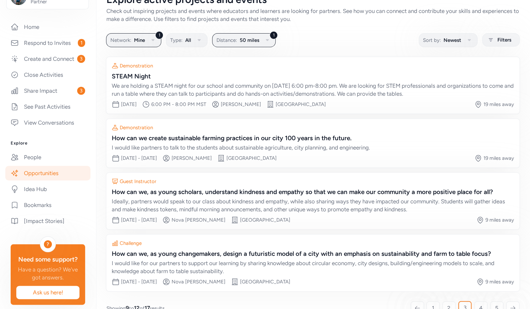
click at [53, 181] on link "Opportunities" at bounding box center [47, 173] width 85 height 15
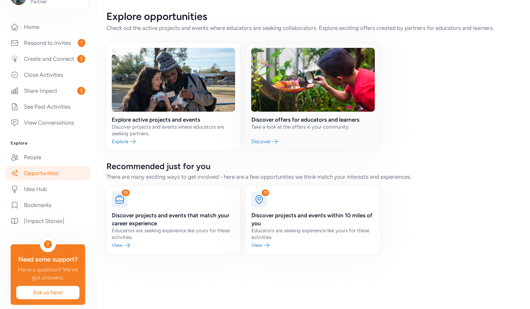
click at [291, 125] on link at bounding box center [313, 97] width 134 height 108
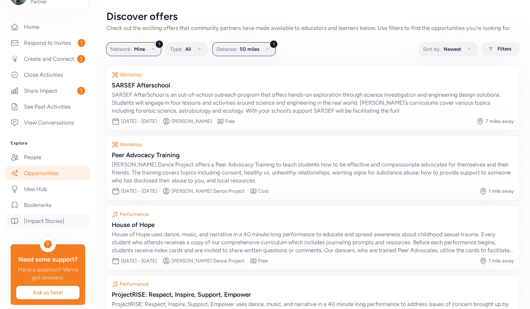
click at [46, 228] on link "[Impact Stories]" at bounding box center [47, 221] width 85 height 15
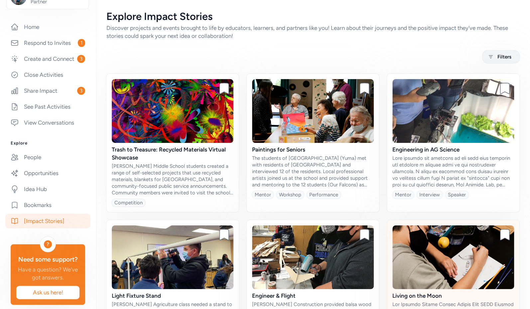
click at [404, 259] on img at bounding box center [453, 257] width 122 height 64
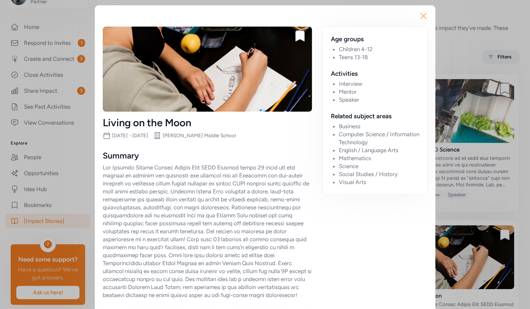
click at [422, 17] on icon "button" at bounding box center [423, 16] width 11 height 11
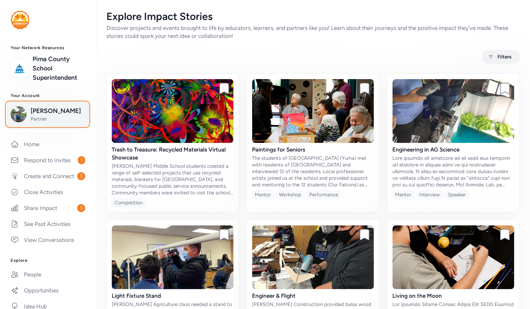
click at [59, 115] on span "[PERSON_NAME]" at bounding box center [58, 110] width 54 height 9
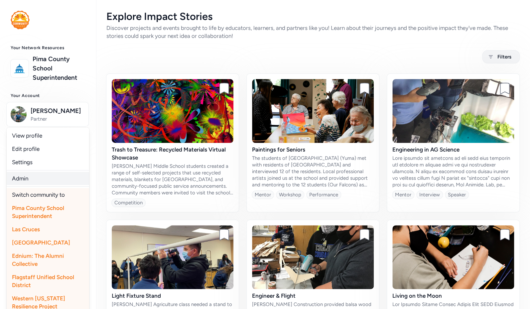
click at [18, 177] on link "Admin" at bounding box center [48, 178] width 82 height 13
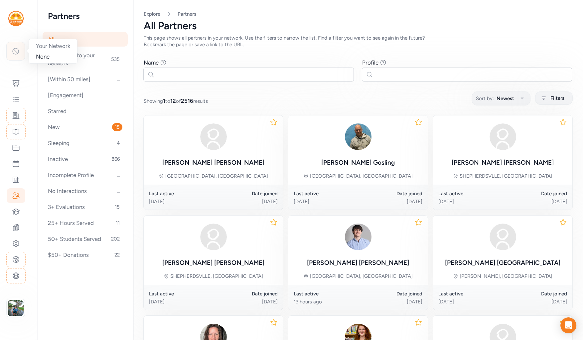
click at [12, 50] on icon at bounding box center [16, 51] width 8 height 8
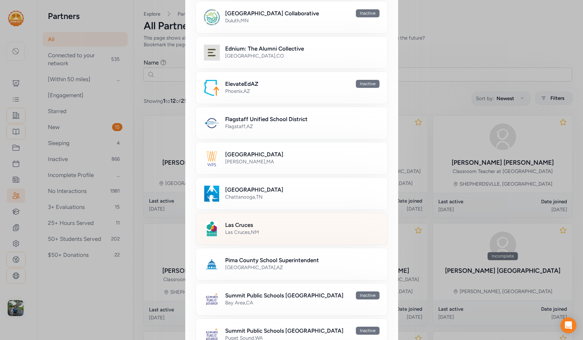
scroll to position [205, 0]
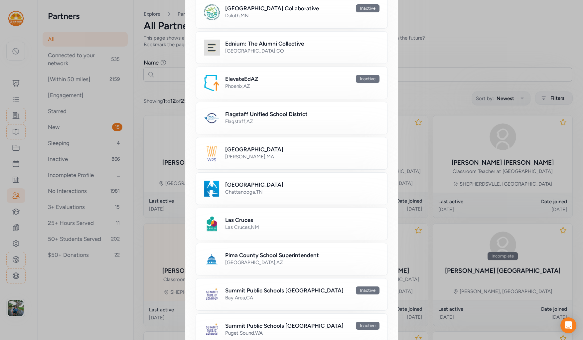
click at [244, 252] on h2 "Pima County School Superintendent" at bounding box center [272, 255] width 94 height 8
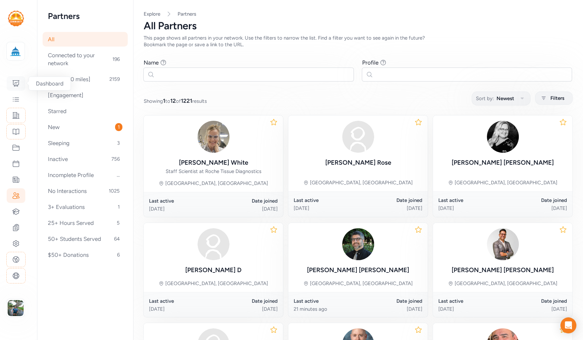
click at [17, 82] on icon at bounding box center [16, 83] width 8 height 8
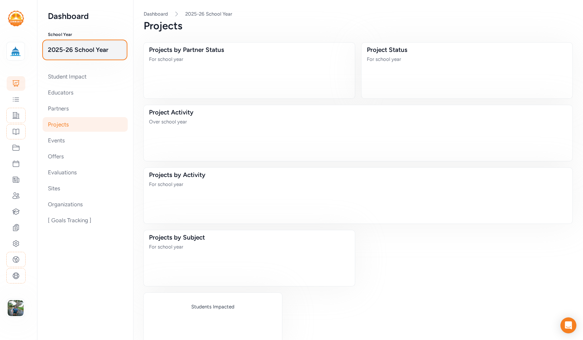
click at [83, 55] on button "2025-26 School Year" at bounding box center [85, 50] width 82 height 18
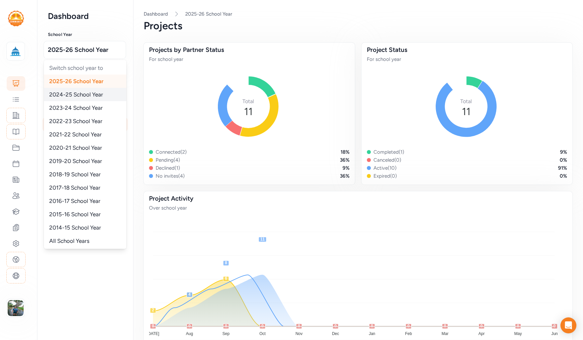
click at [77, 91] on span "2024-25 School Year" at bounding box center [76, 94] width 54 height 7
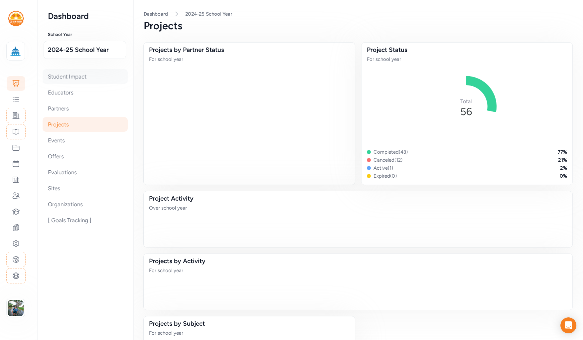
click at [69, 76] on div "Student Impact" at bounding box center [85, 76] width 85 height 15
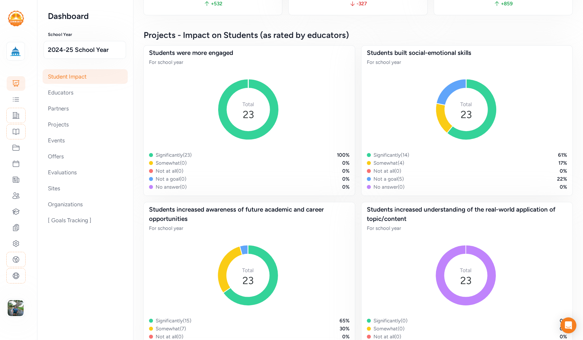
scroll to position [331, 0]
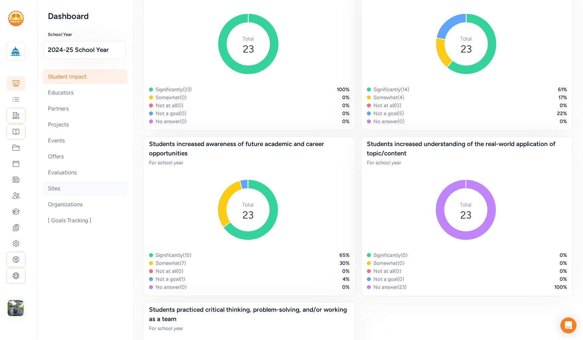
click at [59, 190] on div "Sites" at bounding box center [85, 188] width 85 height 15
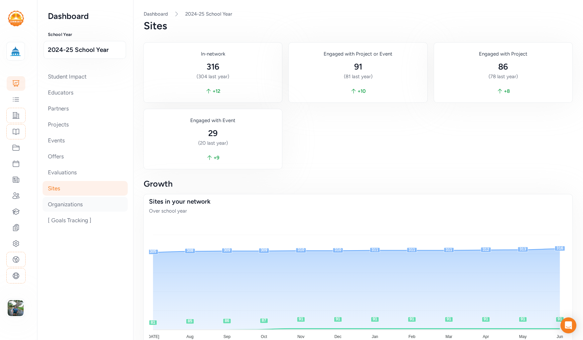
click at [72, 207] on div "Organizations" at bounding box center [85, 204] width 85 height 15
